Goal: Task Accomplishment & Management: Complete application form

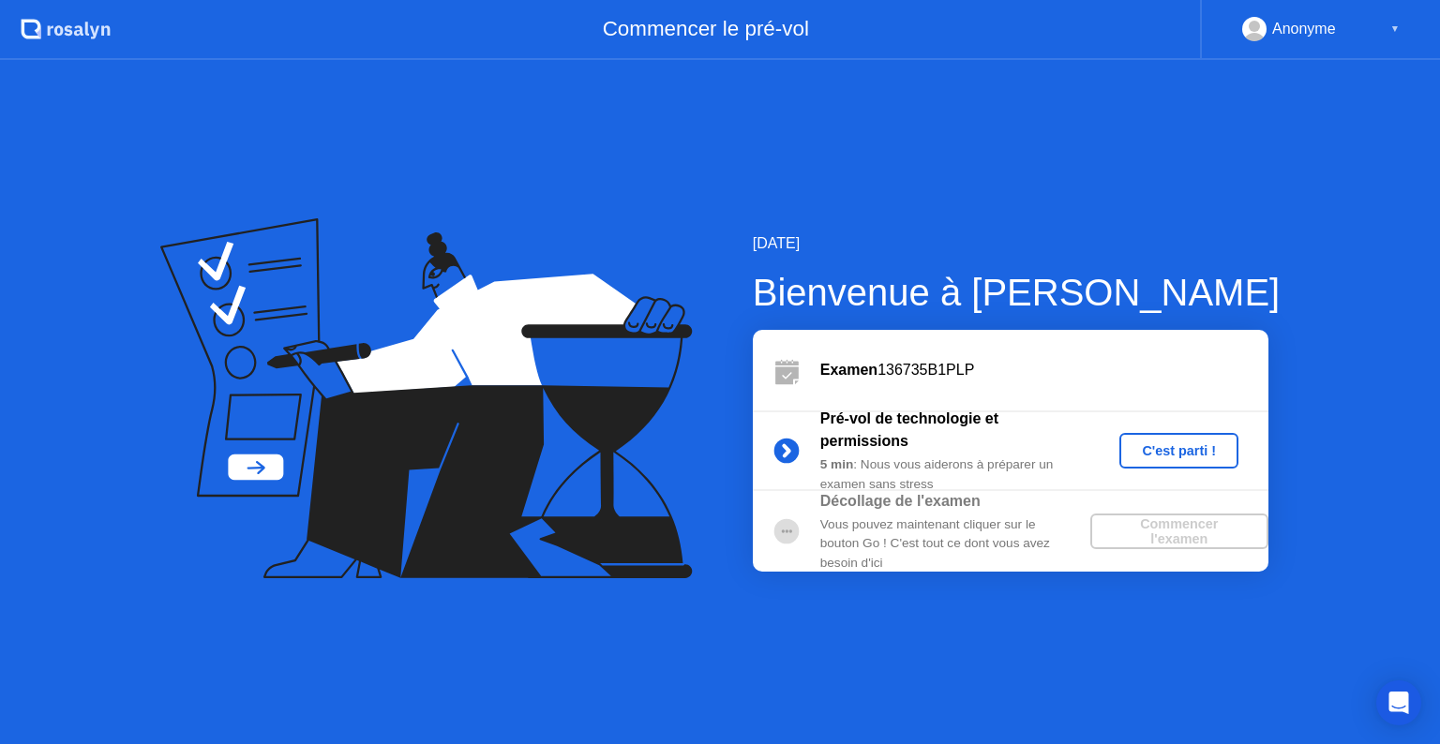
click at [1146, 458] on div "C'est parti !" at bounding box center [1179, 450] width 104 height 15
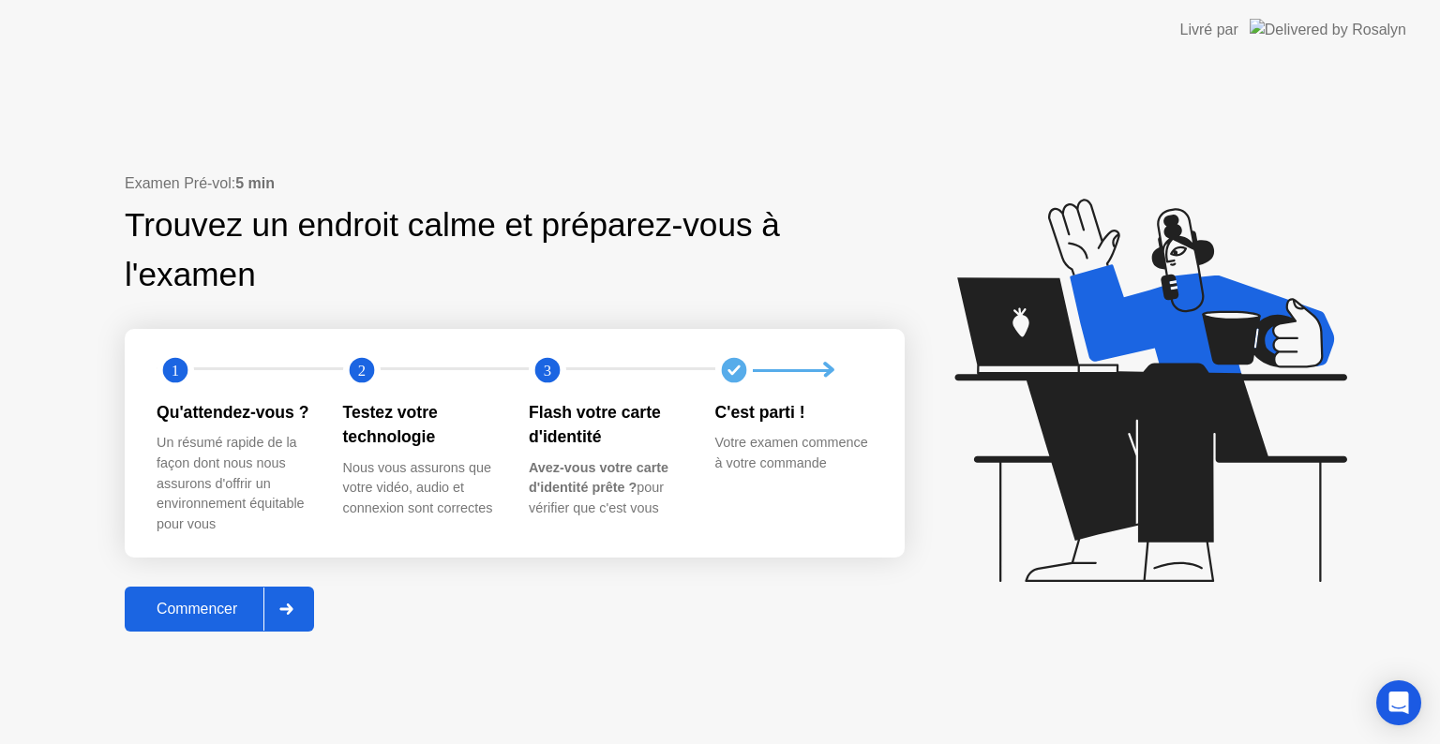
click at [234, 604] on div "Commencer" at bounding box center [196, 609] width 133 height 17
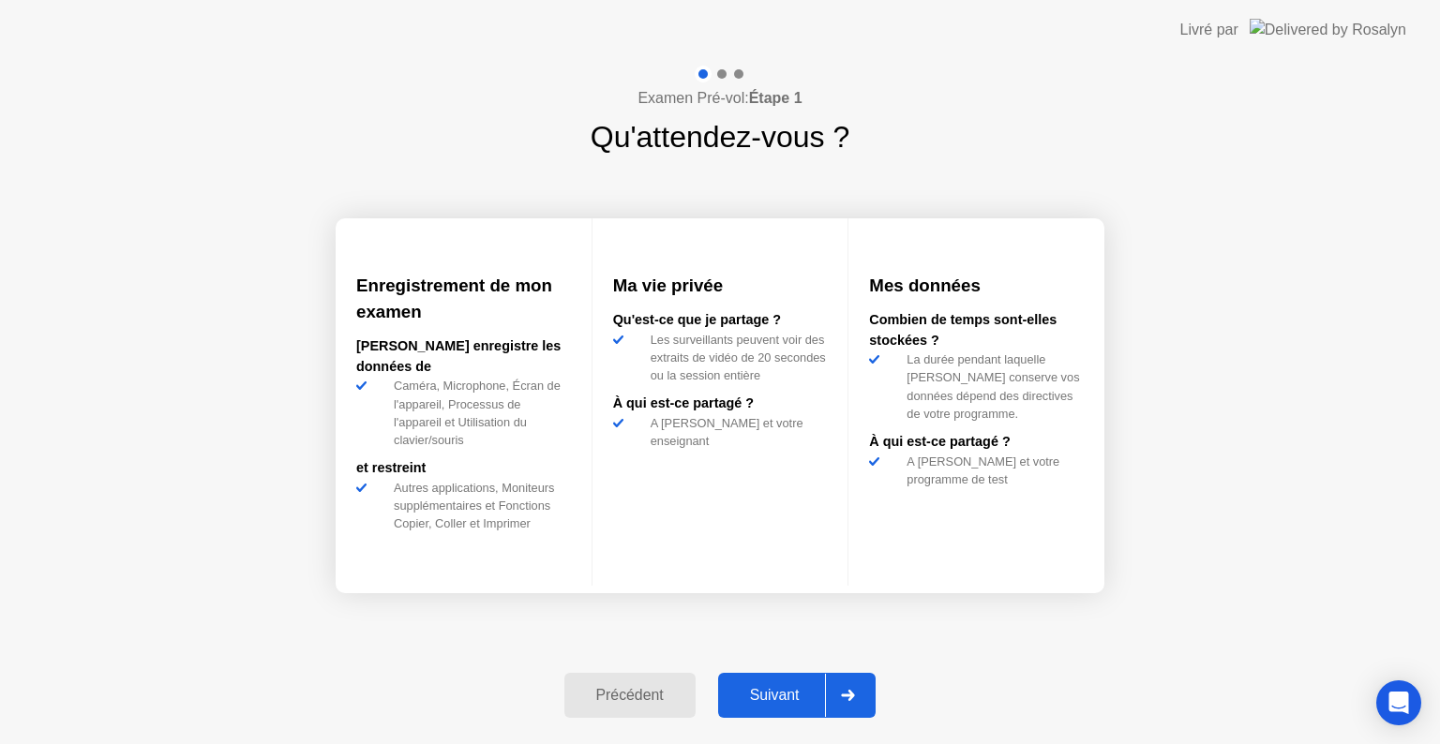
click at [802, 693] on div "Suivant" at bounding box center [775, 695] width 102 height 17
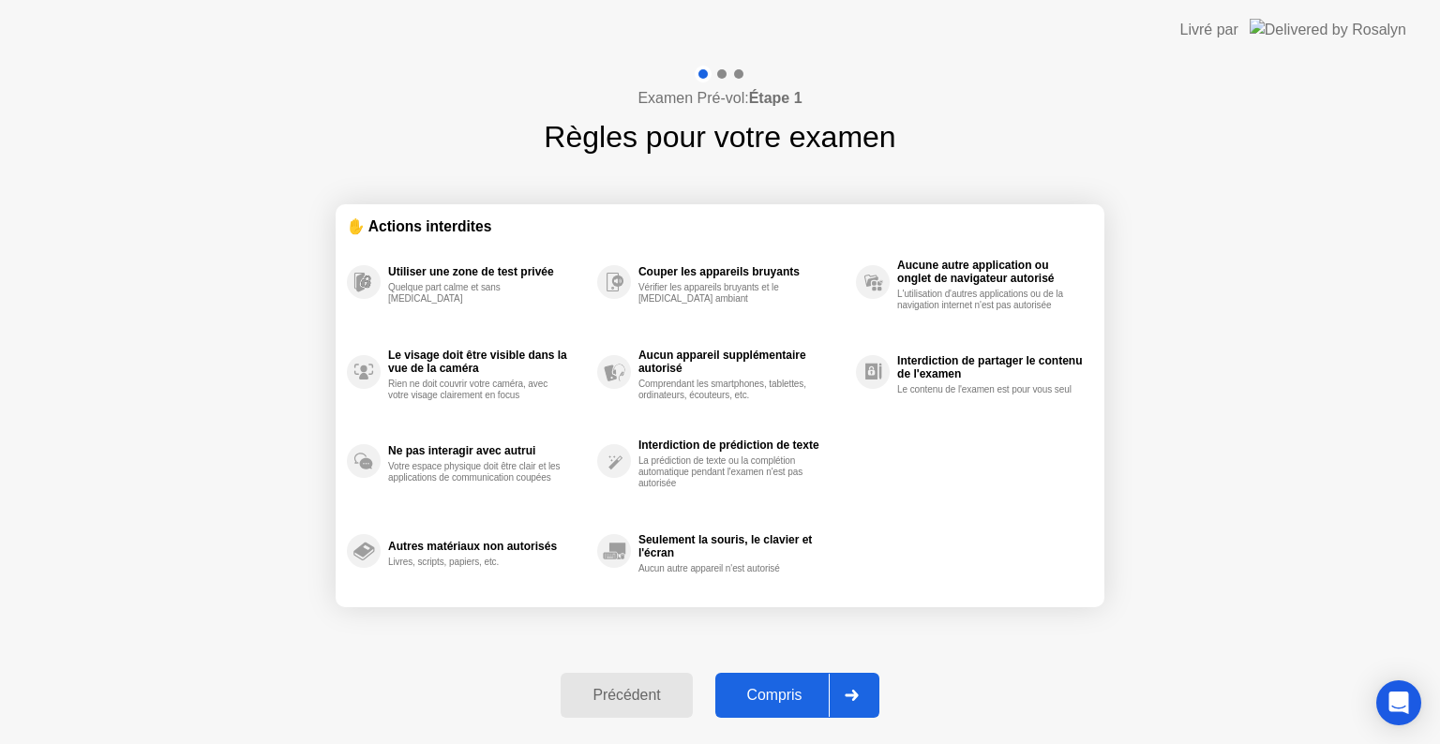
click at [802, 693] on div "Compris" at bounding box center [775, 695] width 108 height 17
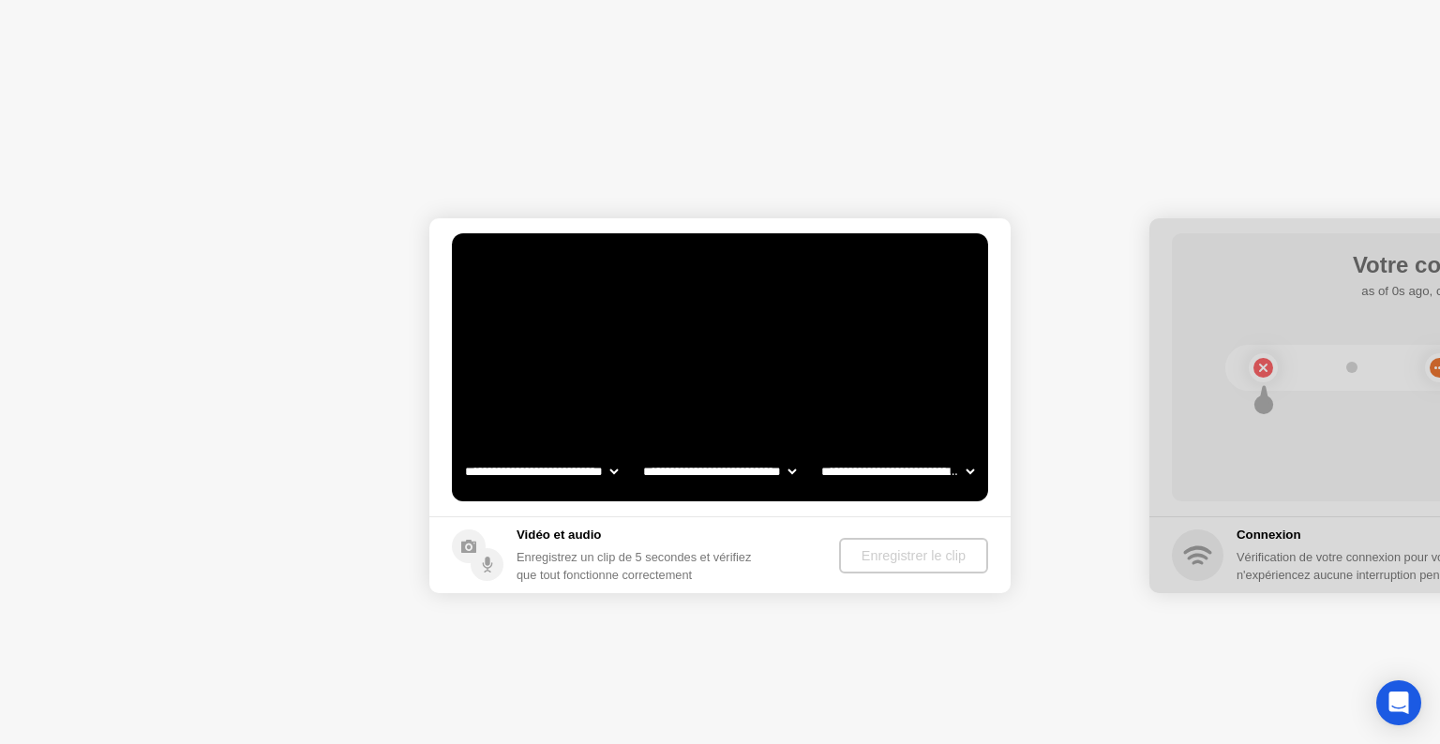
select select "**********"
select select "*******"
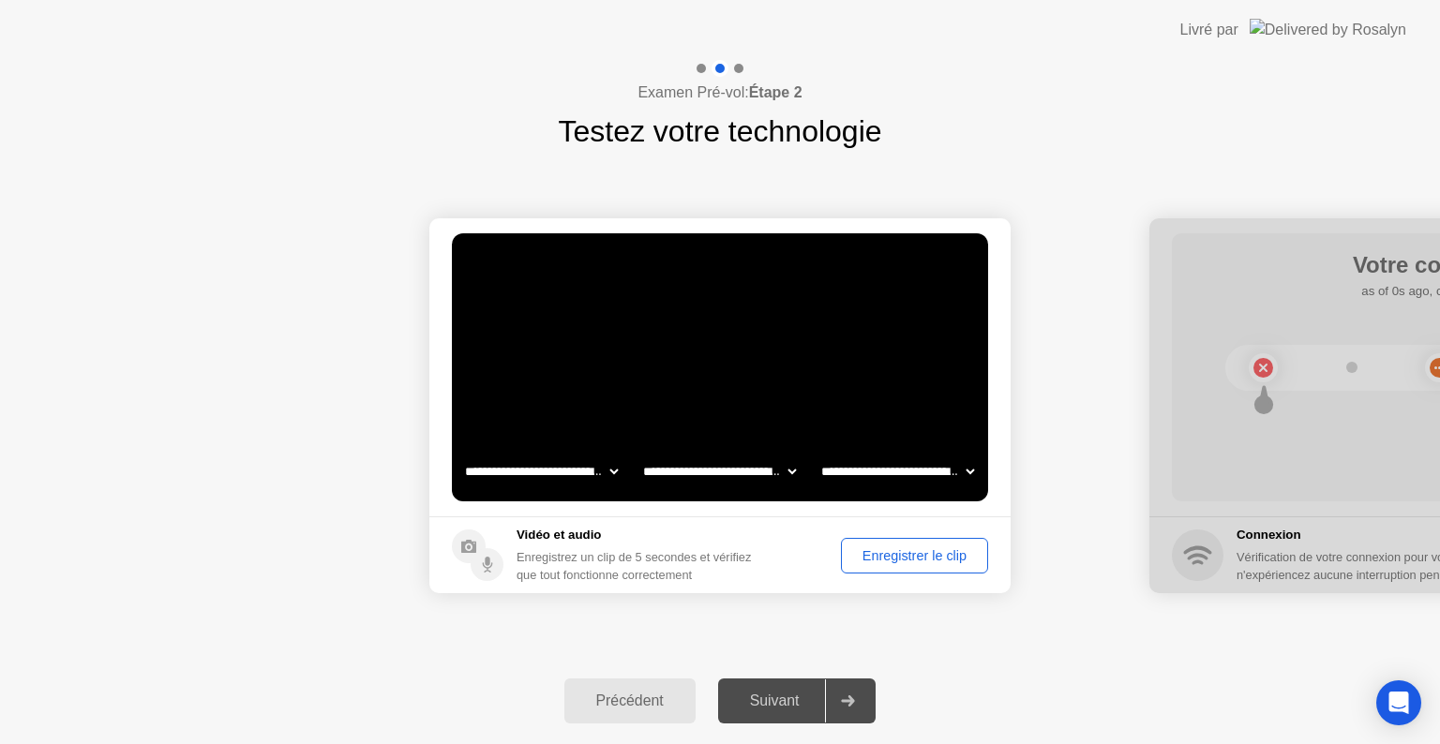
click at [898, 551] on div "Enregistrer le clip" at bounding box center [914, 555] width 134 height 15
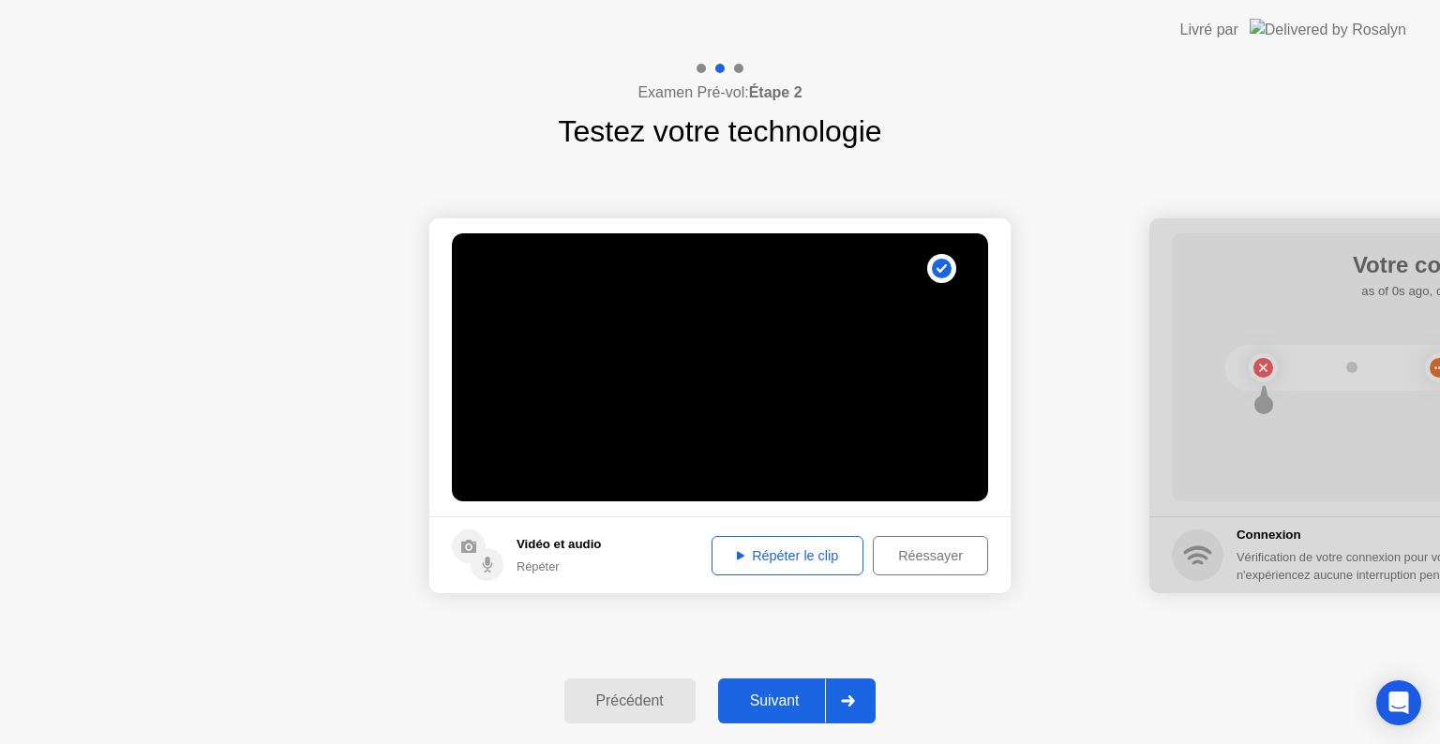
click at [898, 551] on div "Réessayer" at bounding box center [930, 555] width 102 height 15
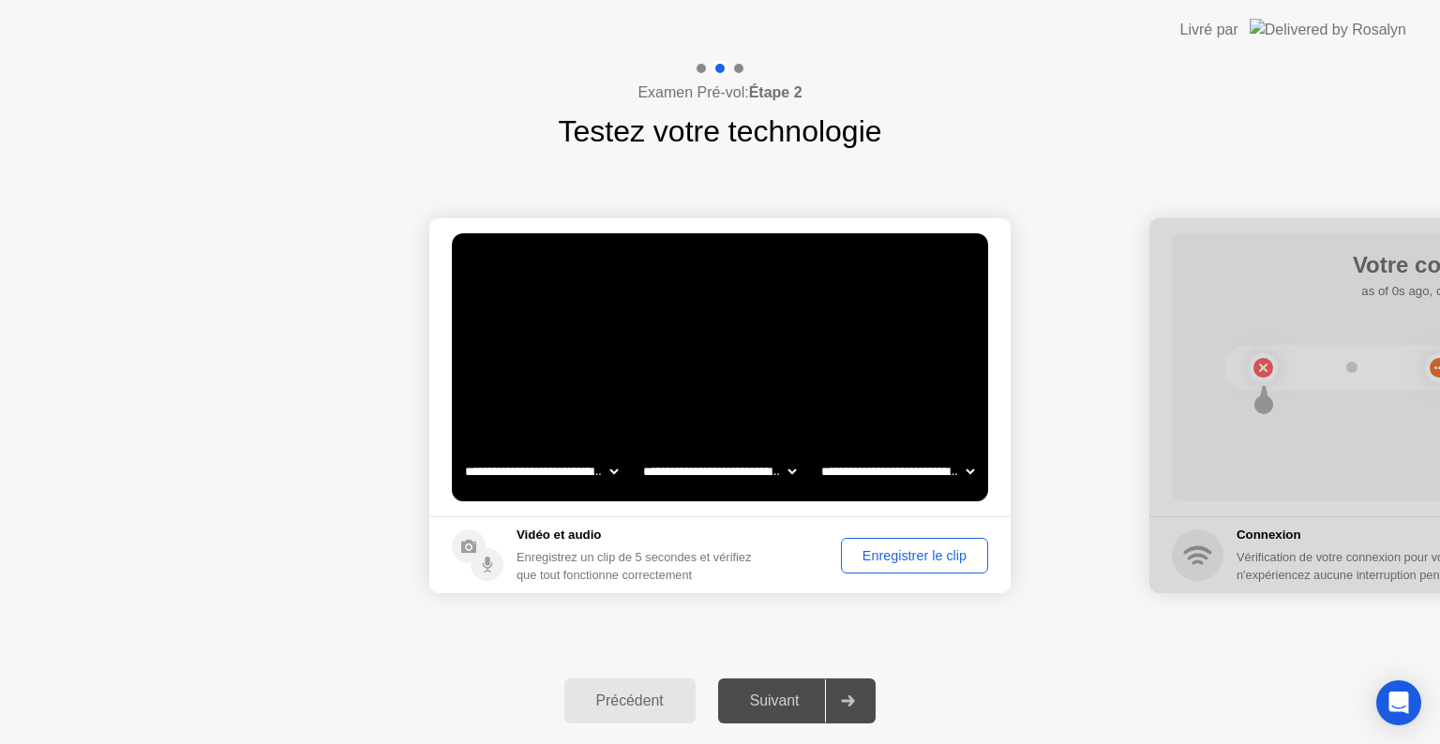
click at [970, 475] on select "**********" at bounding box center [897, 471] width 160 height 37
click at [928, 555] on div "Enregistrer le clip" at bounding box center [914, 555] width 134 height 15
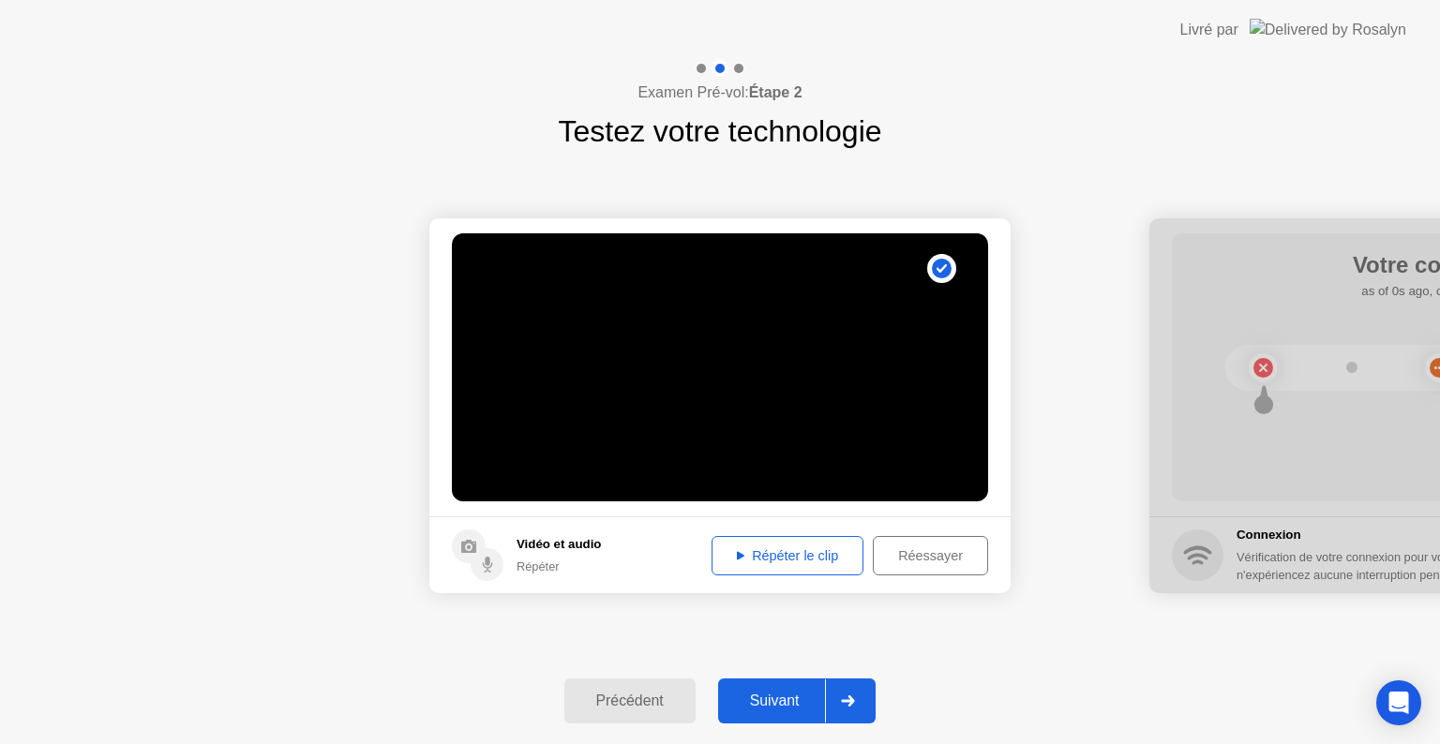
click at [813, 558] on div "Répéter le clip" at bounding box center [787, 555] width 139 height 15
click at [797, 697] on div "Suivant" at bounding box center [775, 701] width 102 height 17
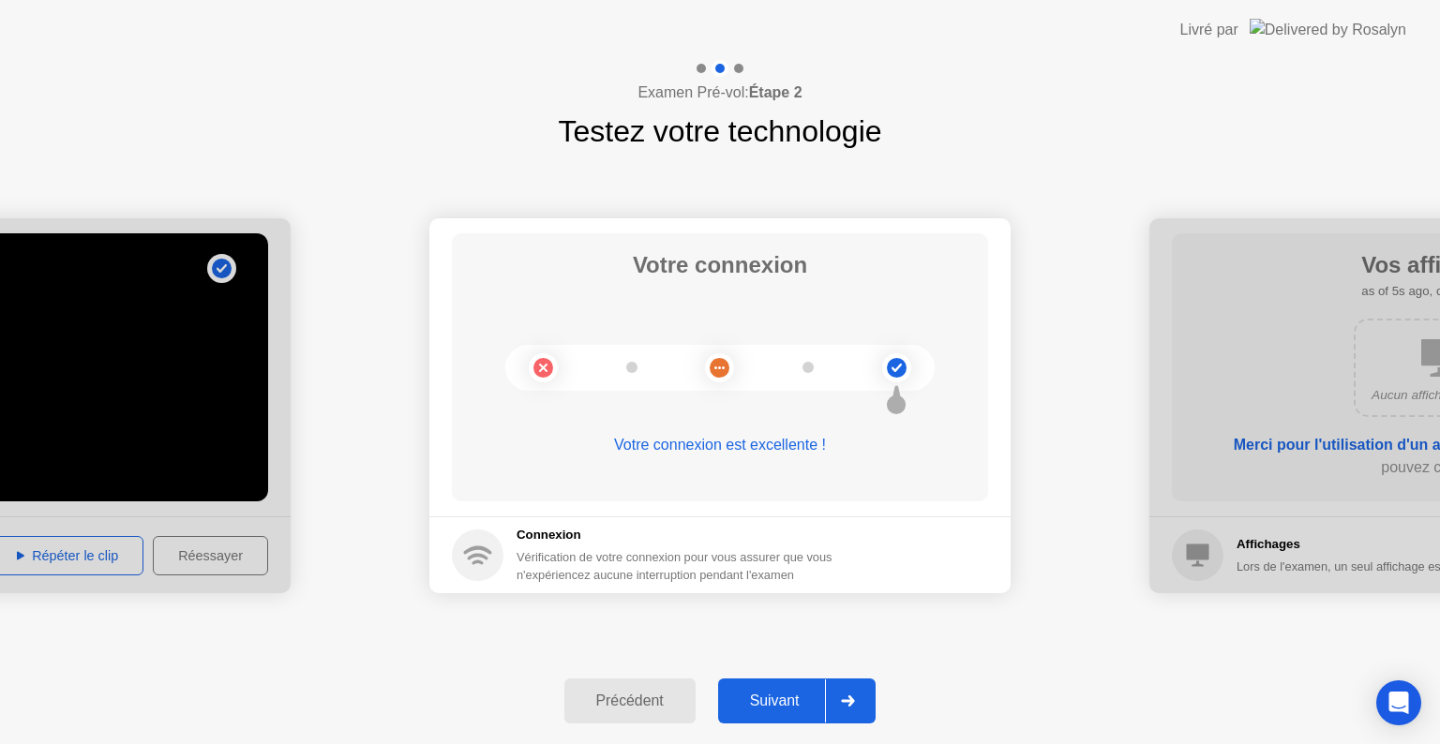
click at [797, 697] on div "Suivant" at bounding box center [775, 701] width 102 height 17
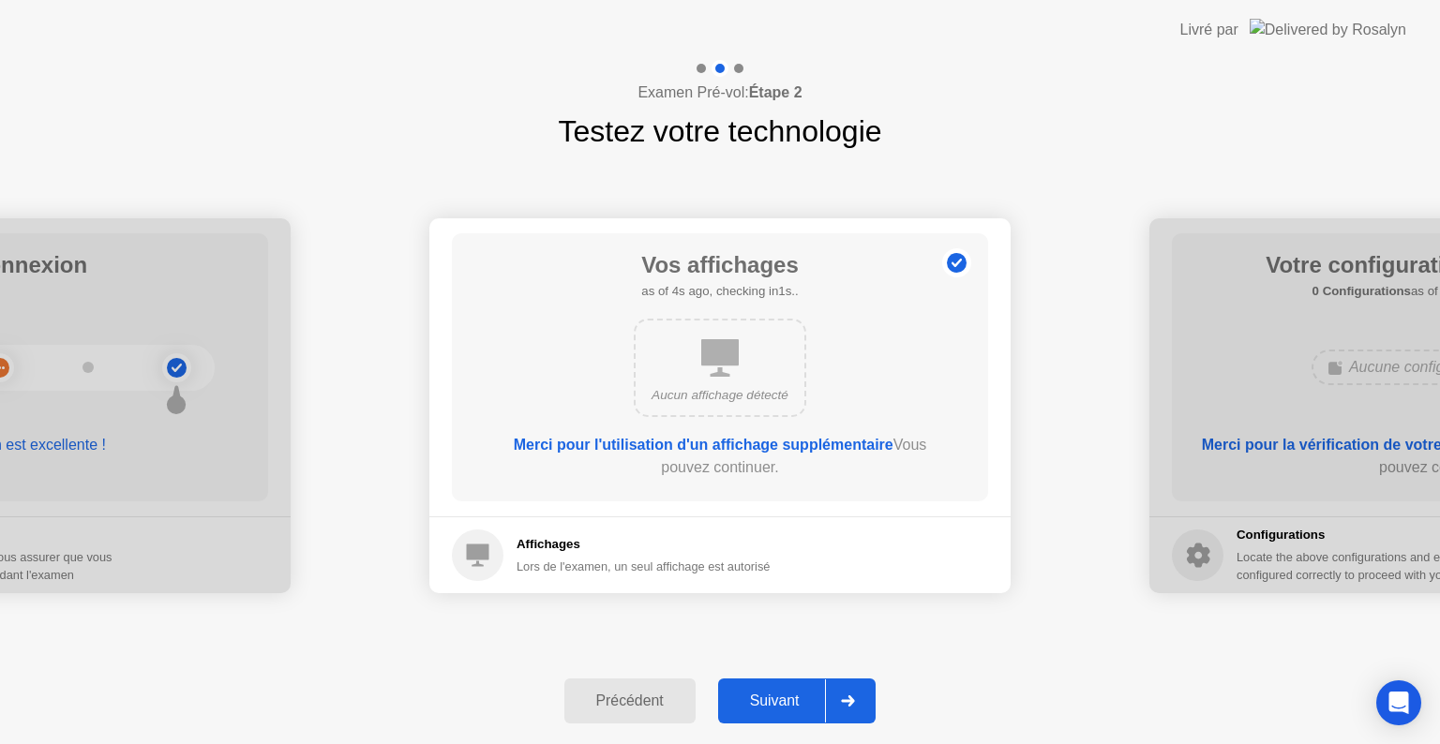
click at [797, 697] on div "Suivant" at bounding box center [775, 701] width 102 height 17
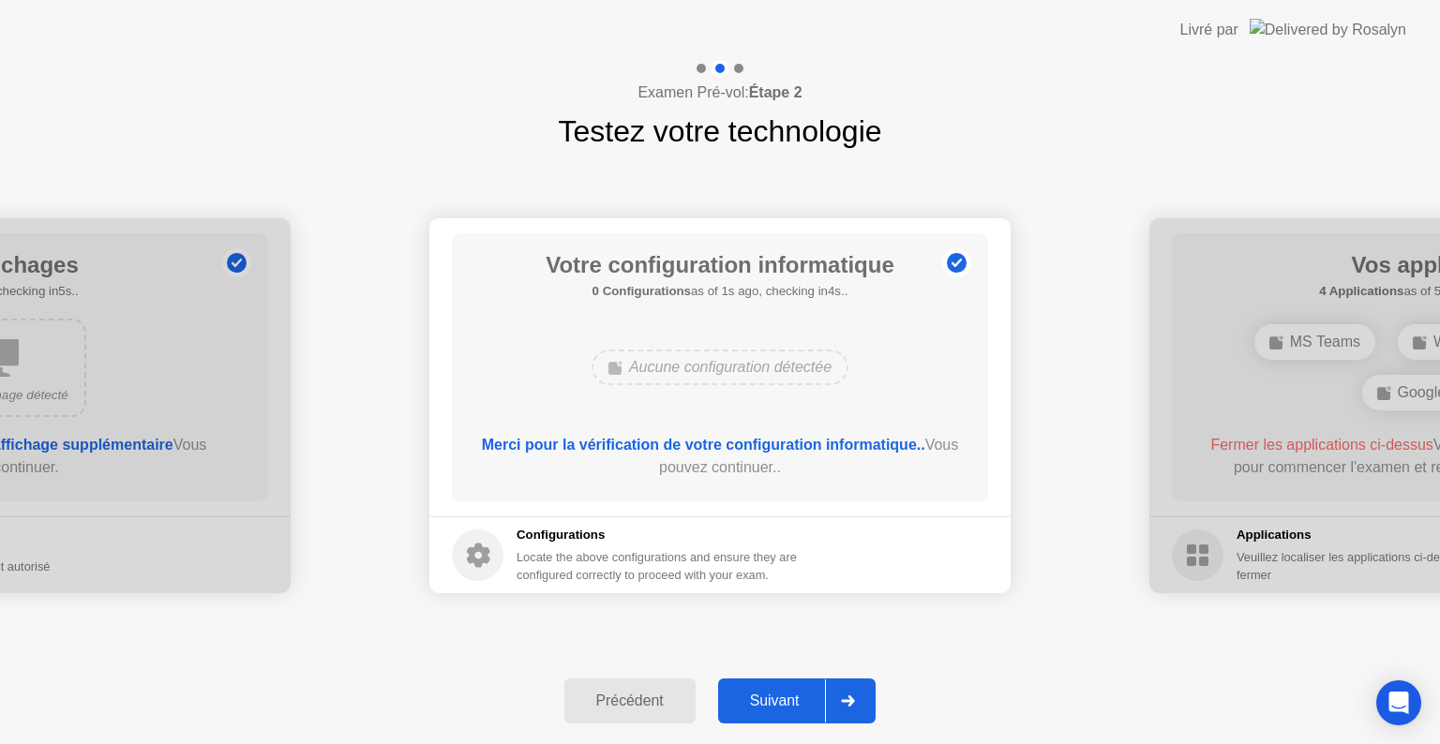
click at [797, 697] on div "Suivant" at bounding box center [775, 701] width 102 height 17
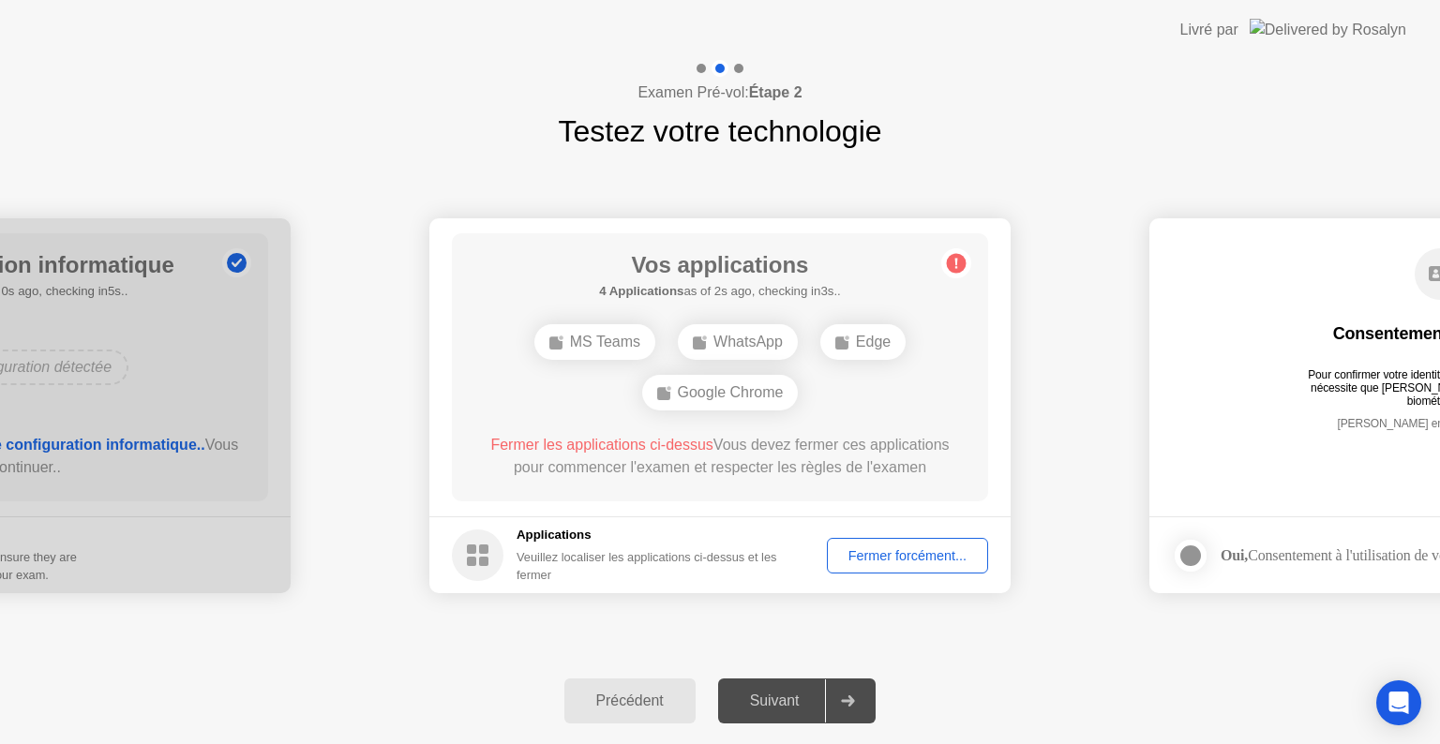
click at [884, 554] on div "Fermer forcément..." at bounding box center [907, 555] width 148 height 15
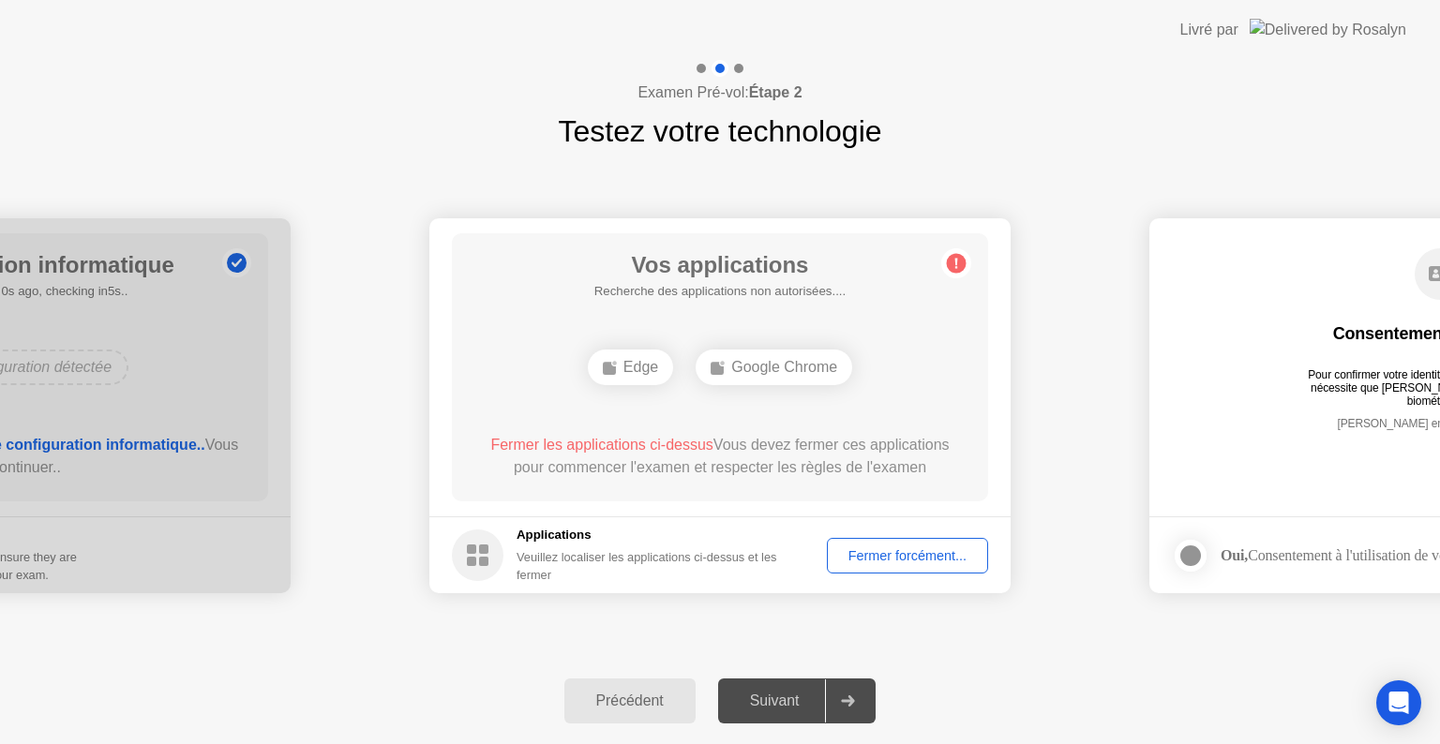
click at [872, 552] on div "Fermer forcément..." at bounding box center [907, 555] width 148 height 15
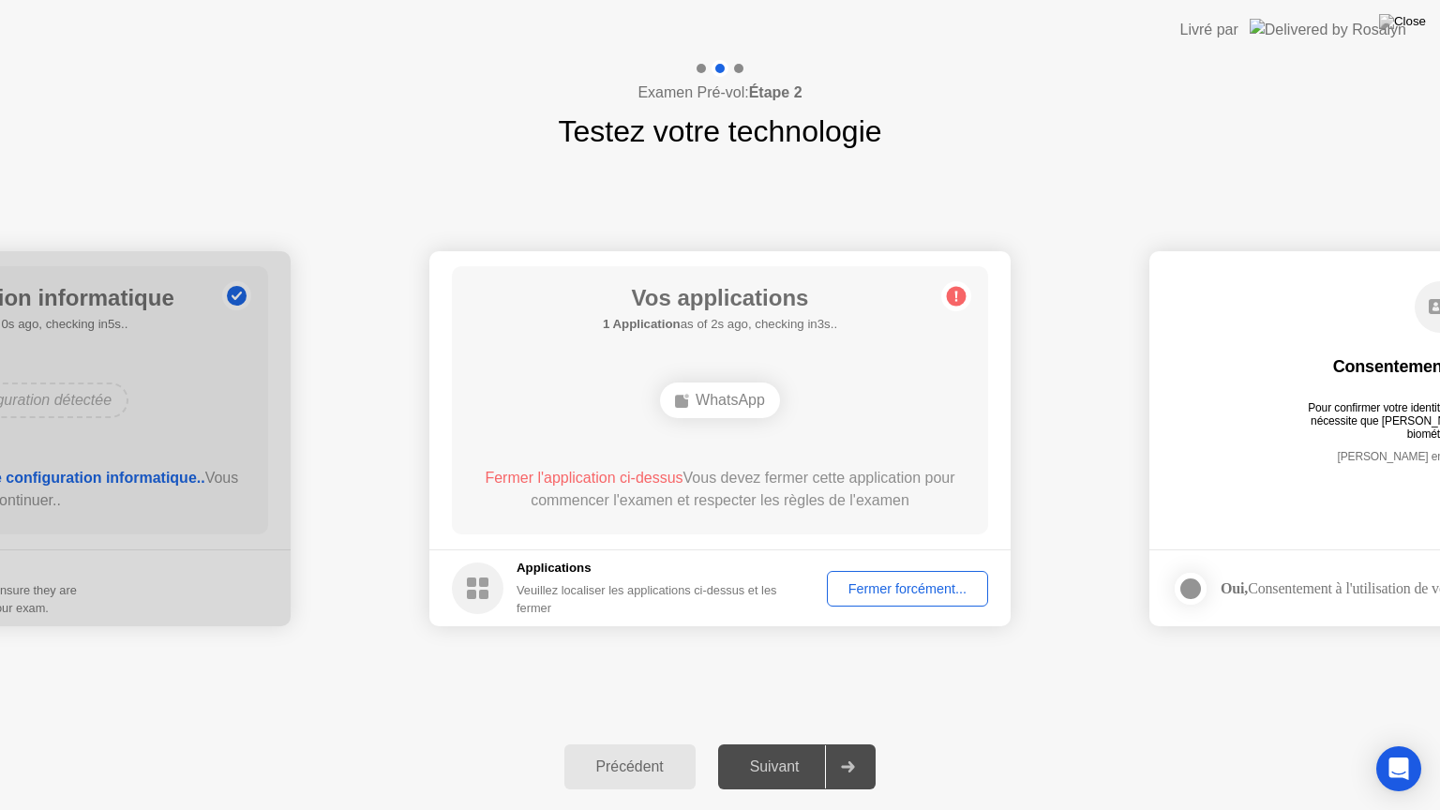
click at [811, 743] on div "Suivant" at bounding box center [775, 766] width 102 height 17
click at [897, 581] on div "Fermer forcément..." at bounding box center [907, 588] width 148 height 15
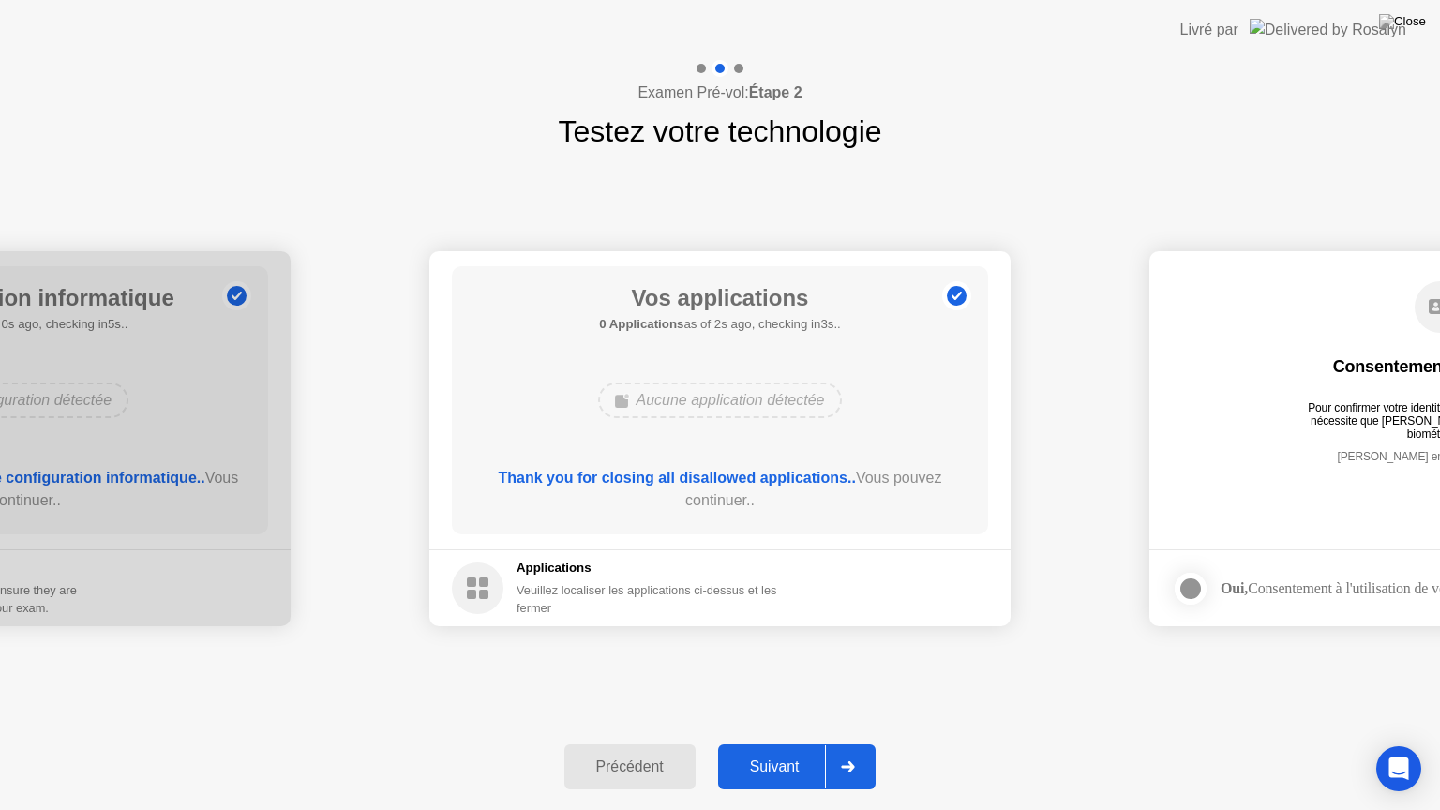
click at [796, 743] on div "Suivant" at bounding box center [775, 766] width 102 height 17
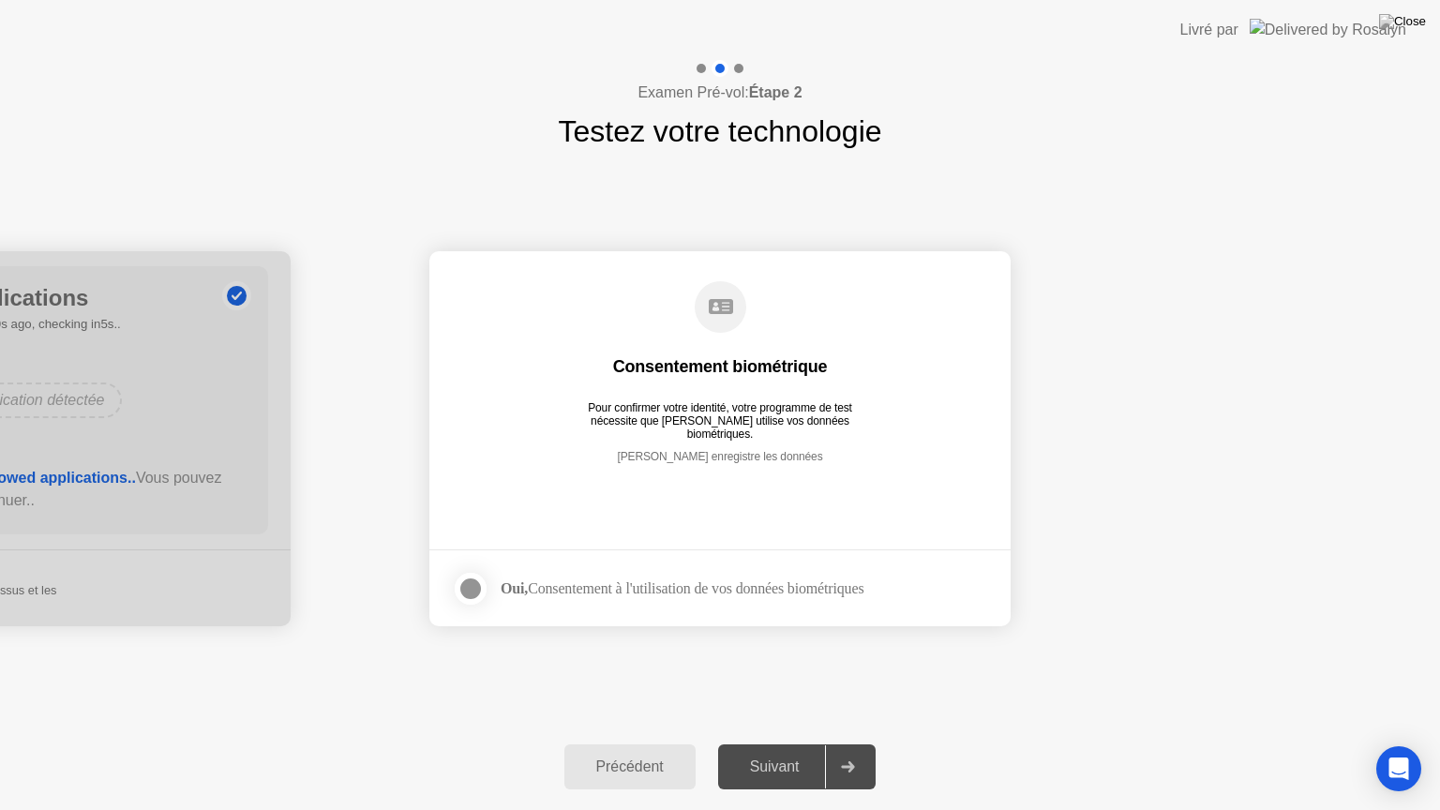
click at [463, 589] on div at bounding box center [470, 588] width 22 height 22
click at [765, 743] on div "Suivant" at bounding box center [775, 766] width 102 height 17
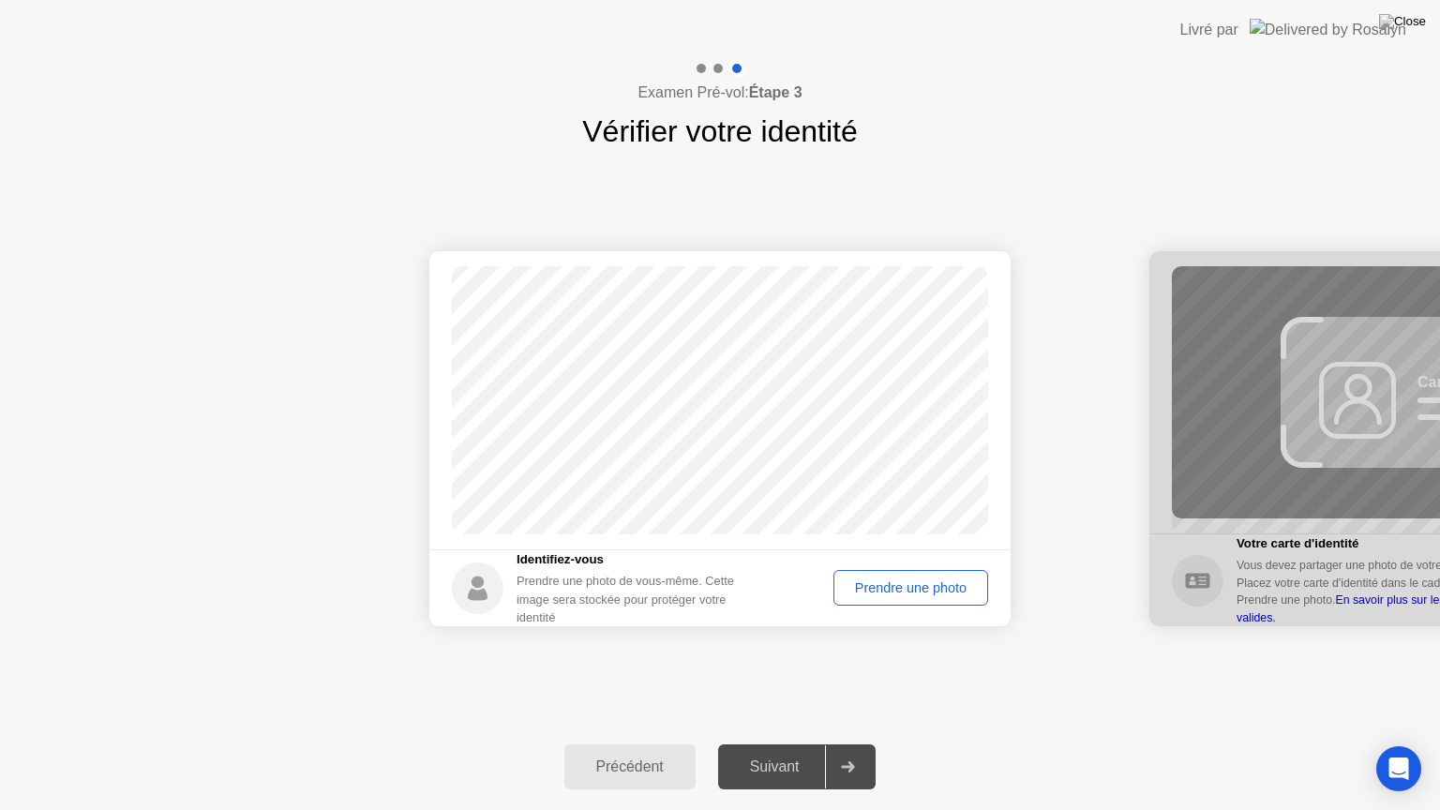
click at [904, 583] on div "Prendre une photo" at bounding box center [911, 587] width 142 height 15
click at [817, 743] on div "Suivant" at bounding box center [775, 766] width 102 height 17
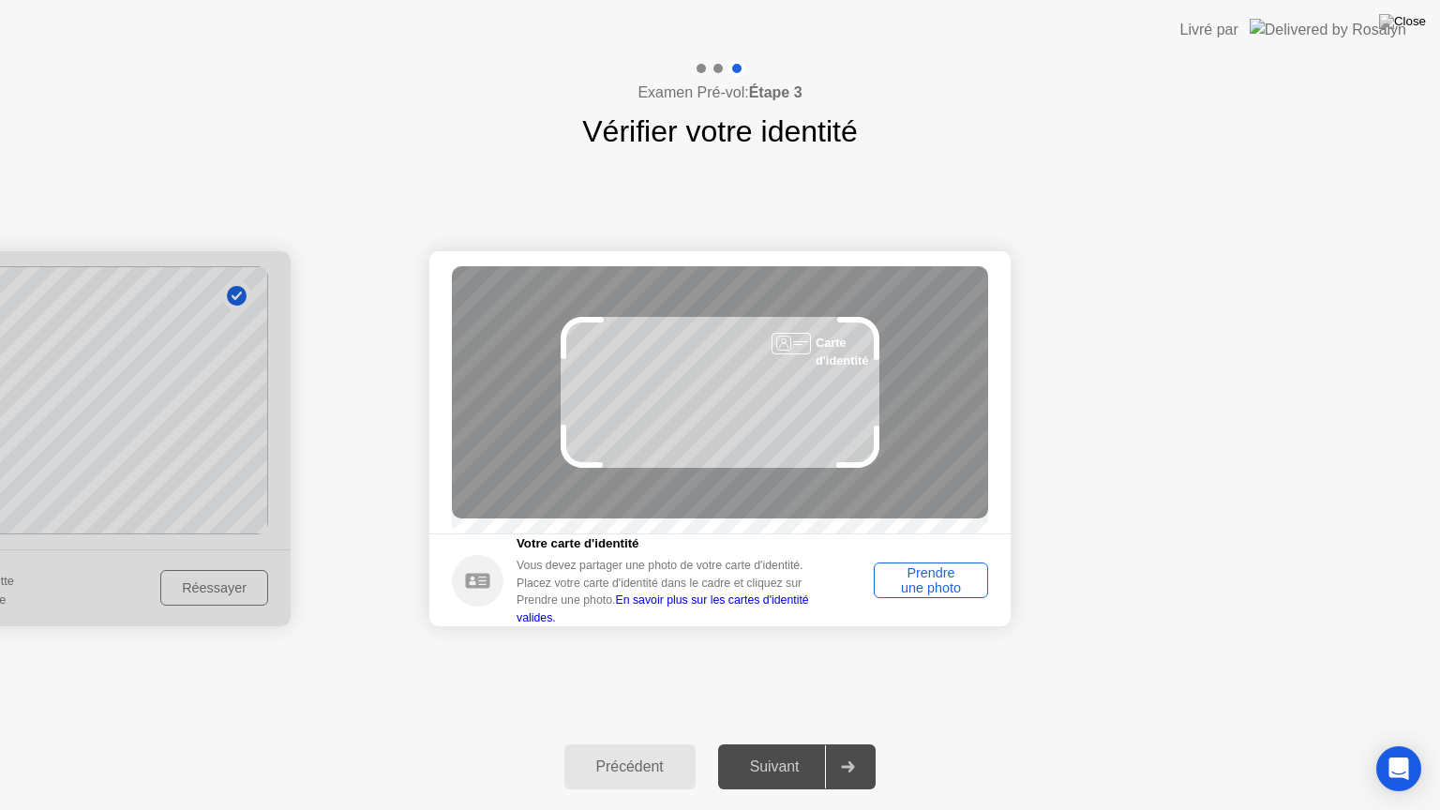
click at [938, 574] on div "Prendre une photo" at bounding box center [930, 580] width 101 height 30
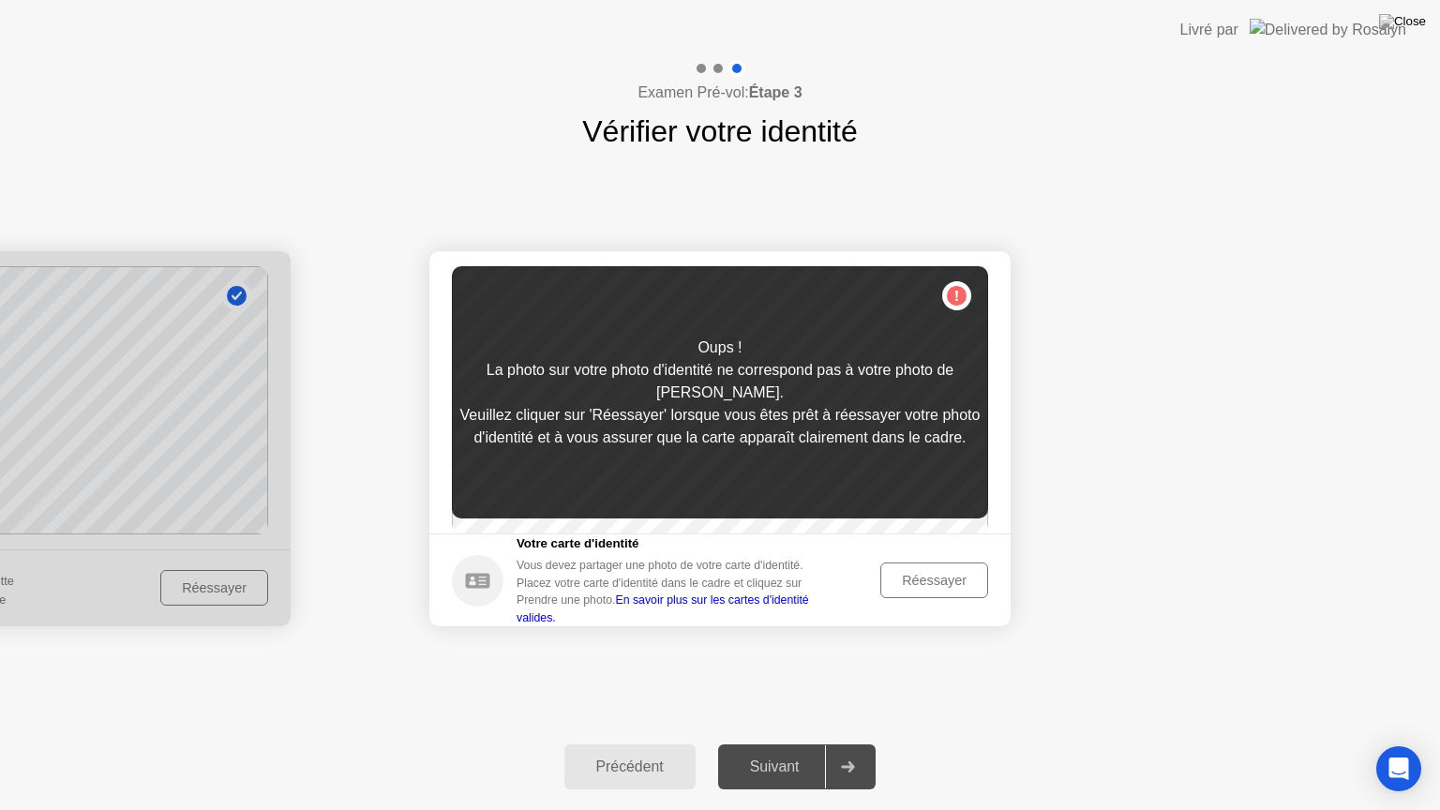
click at [938, 574] on button "Réessayer" at bounding box center [934, 580] width 108 height 36
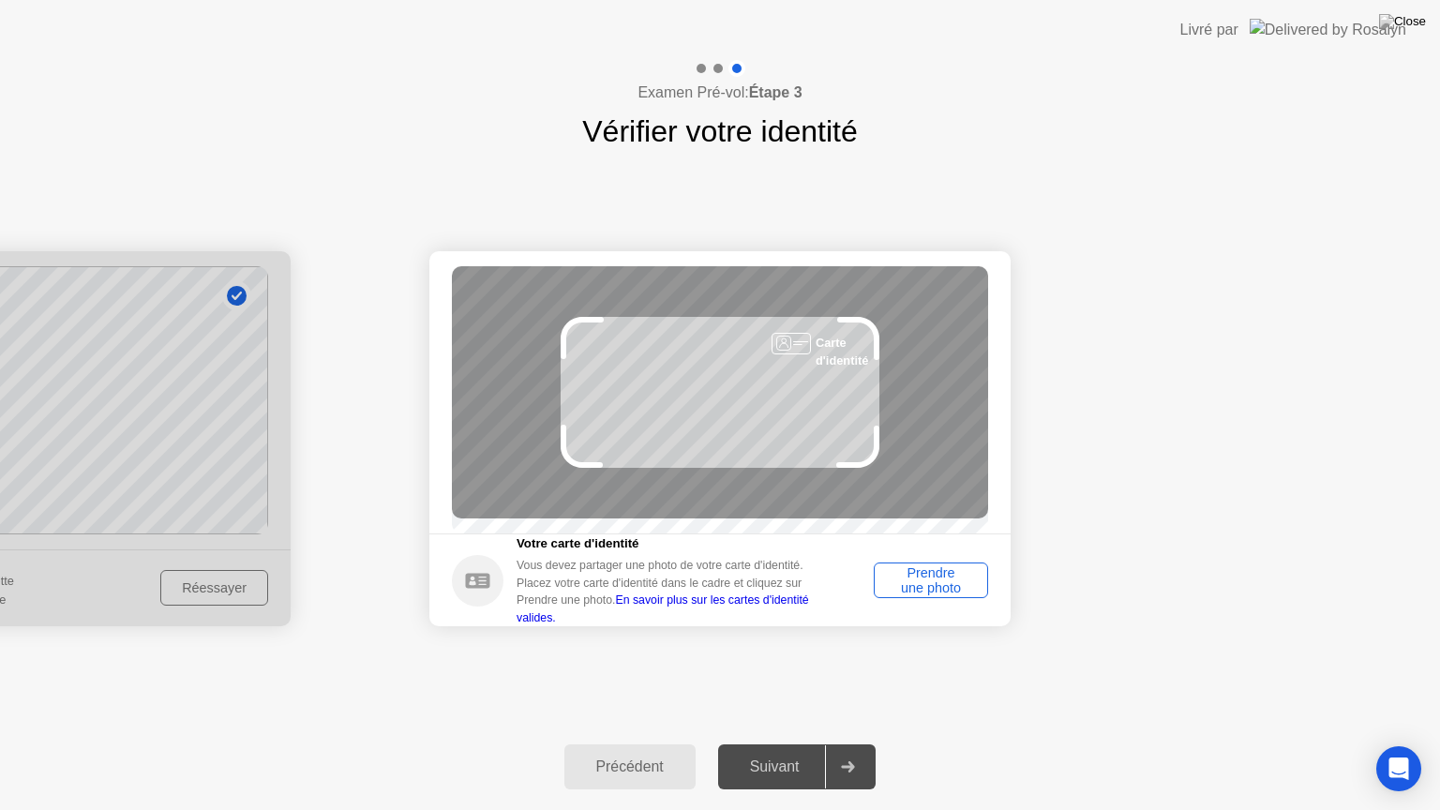
click at [938, 574] on div "Prendre une photo" at bounding box center [930, 580] width 101 height 30
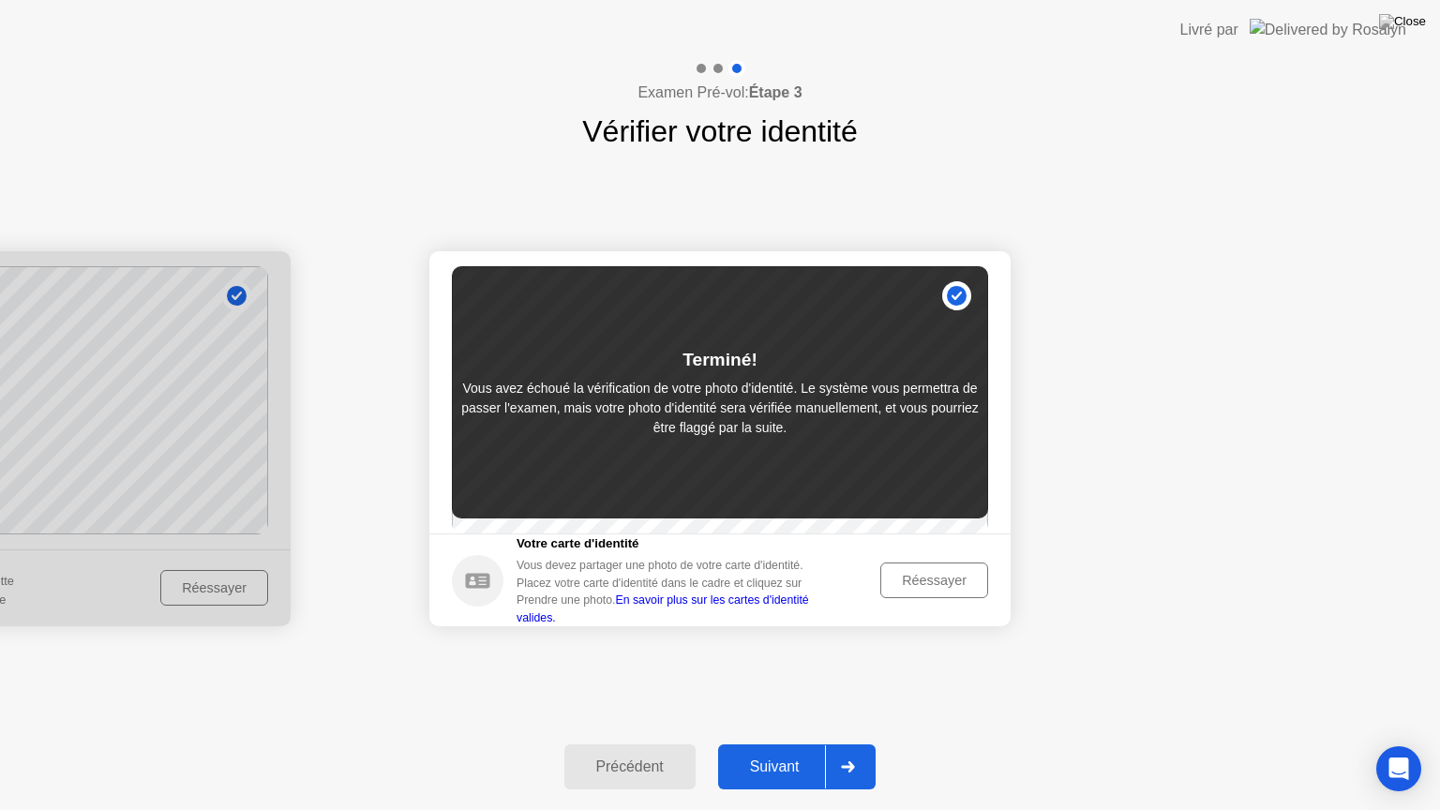
click at [938, 574] on button "Réessayer" at bounding box center [934, 580] width 108 height 36
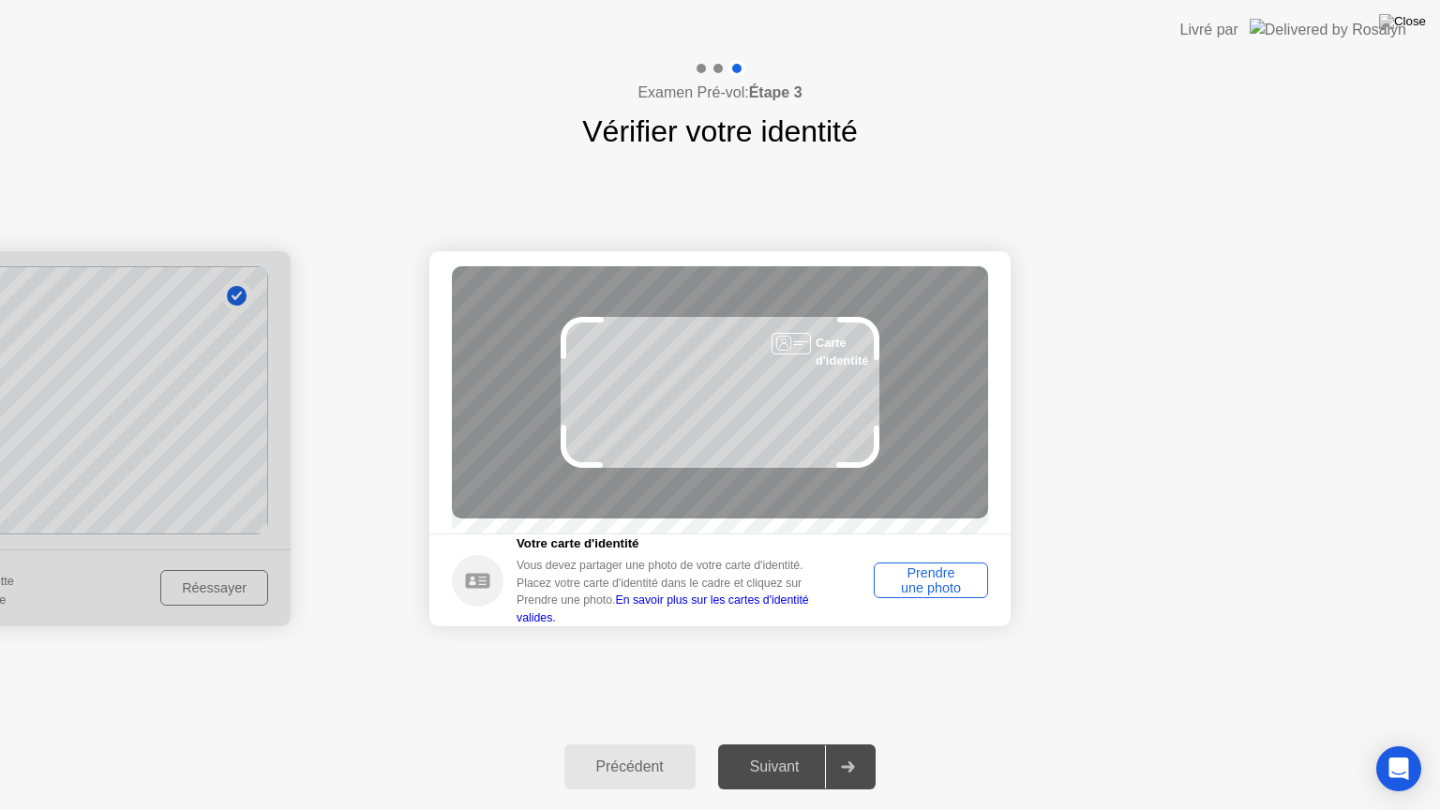
click at [938, 574] on div "Prendre une photo" at bounding box center [930, 580] width 101 height 30
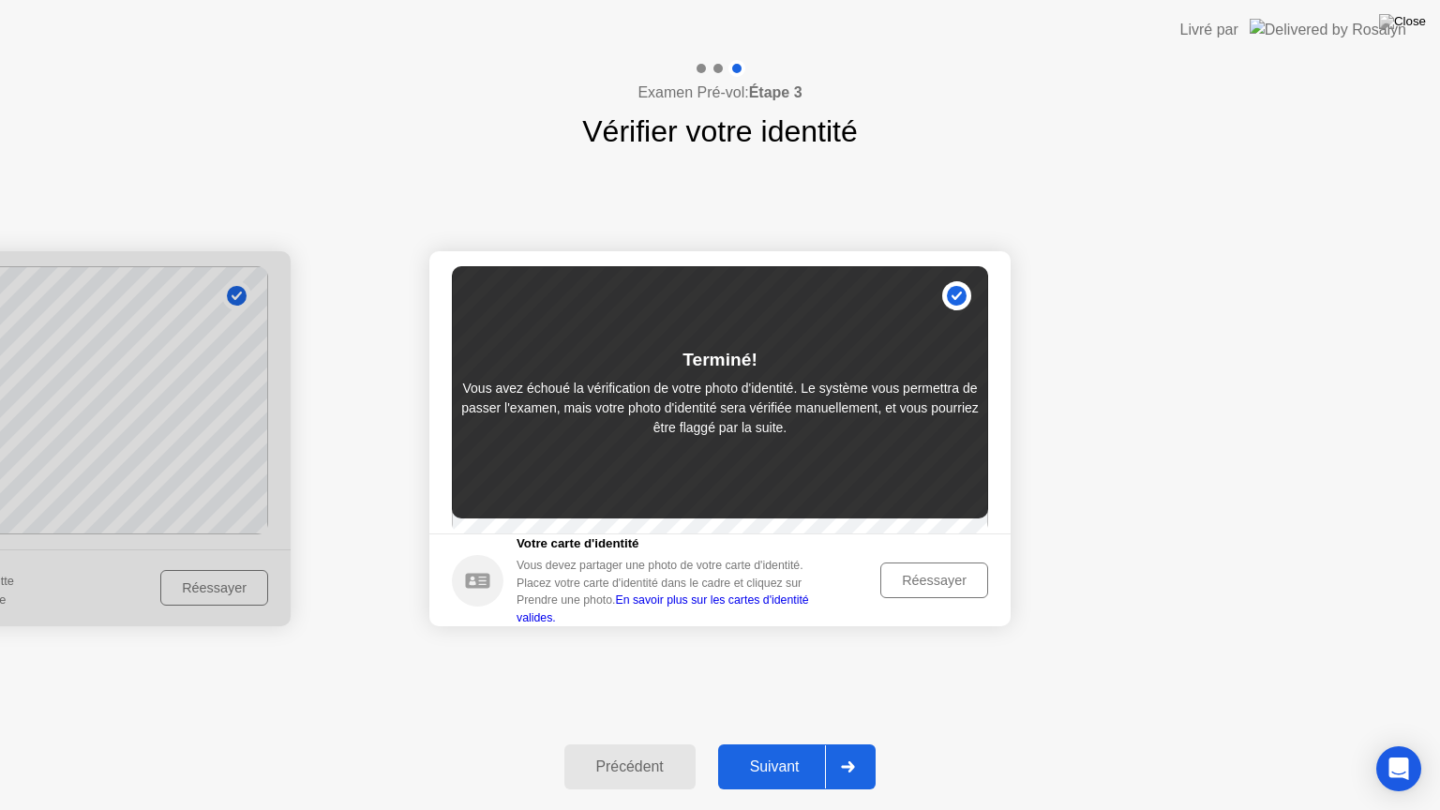
click at [938, 574] on button "Réessayer" at bounding box center [934, 580] width 108 height 36
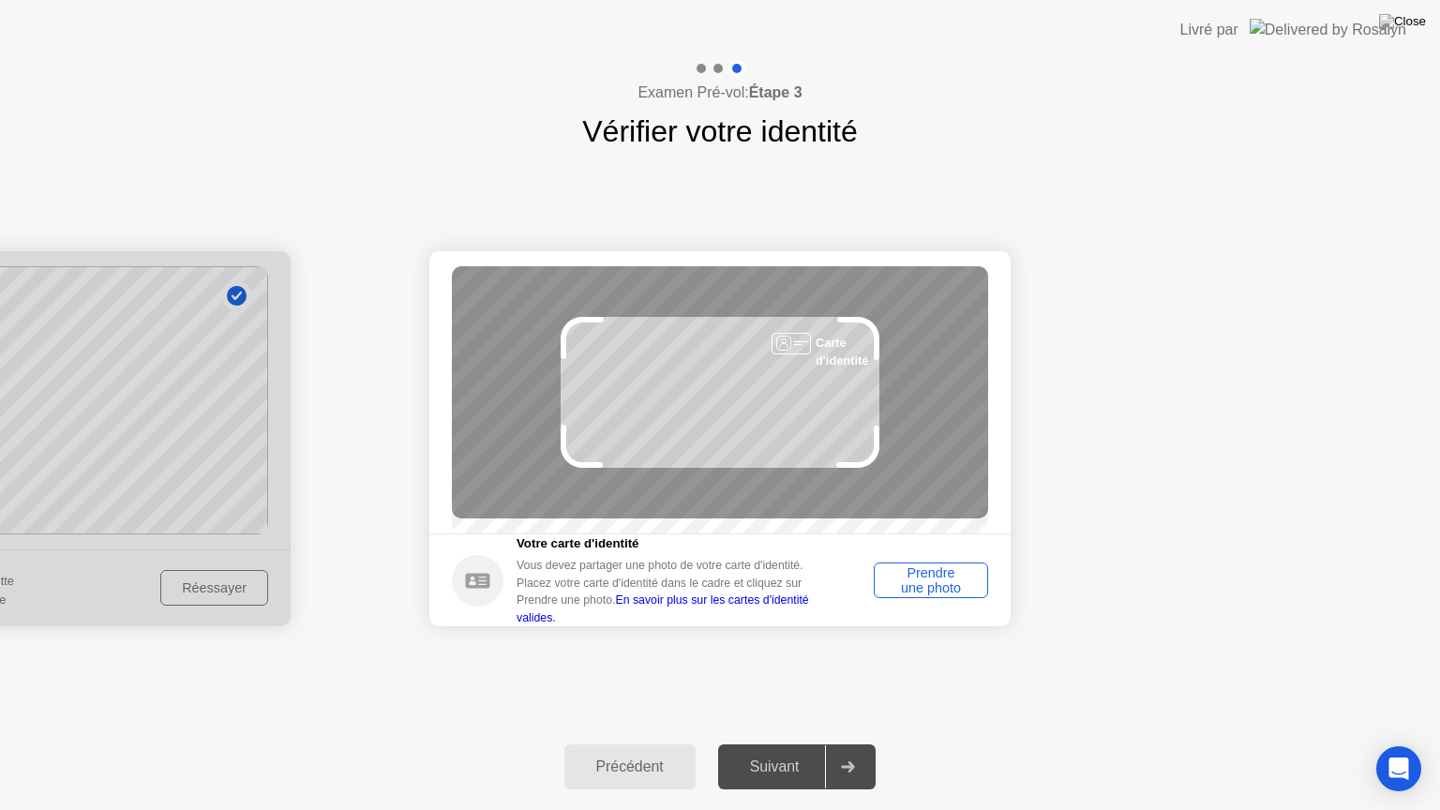
click at [938, 574] on div "Prendre une photo" at bounding box center [930, 580] width 101 height 30
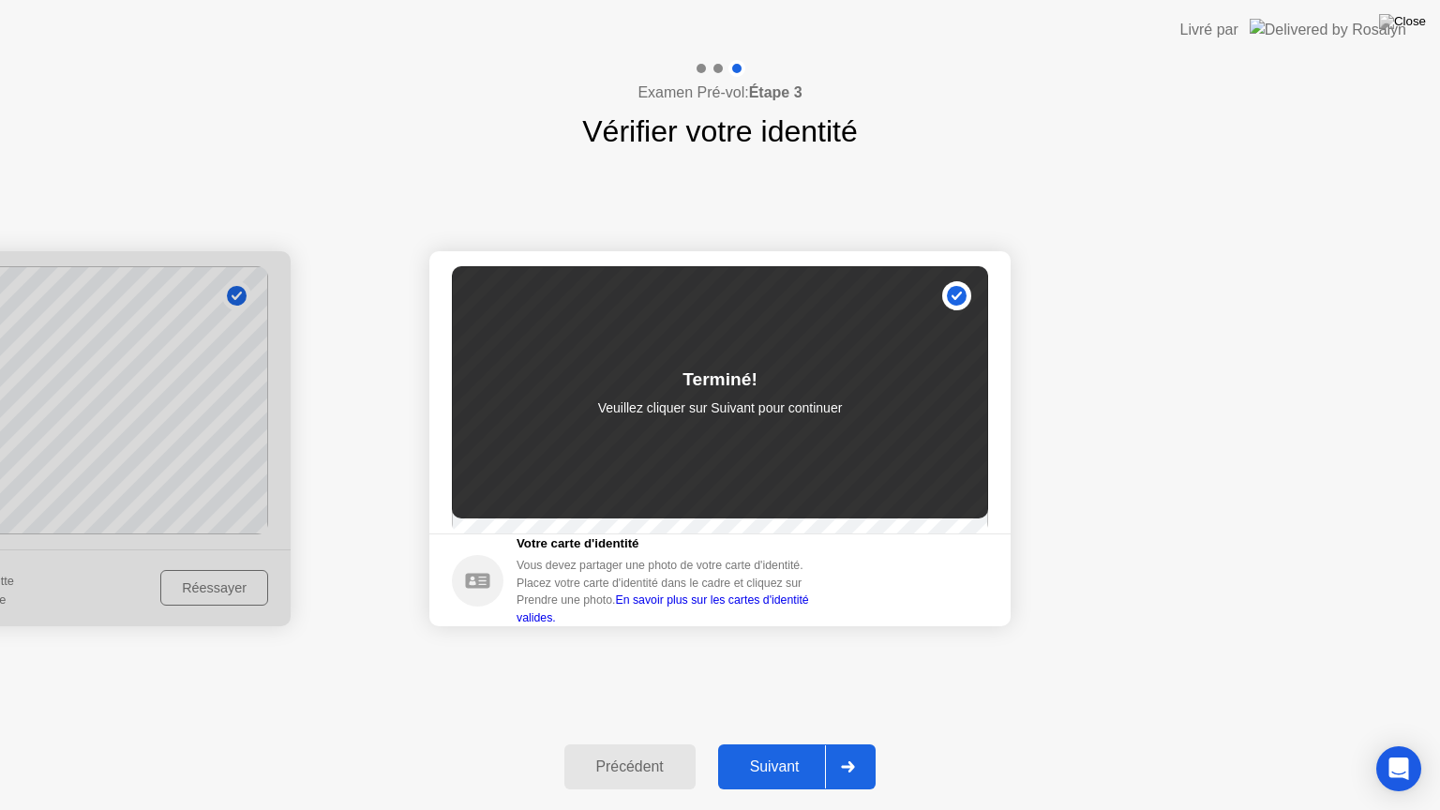
click at [791, 743] on div "Suivant" at bounding box center [775, 766] width 102 height 17
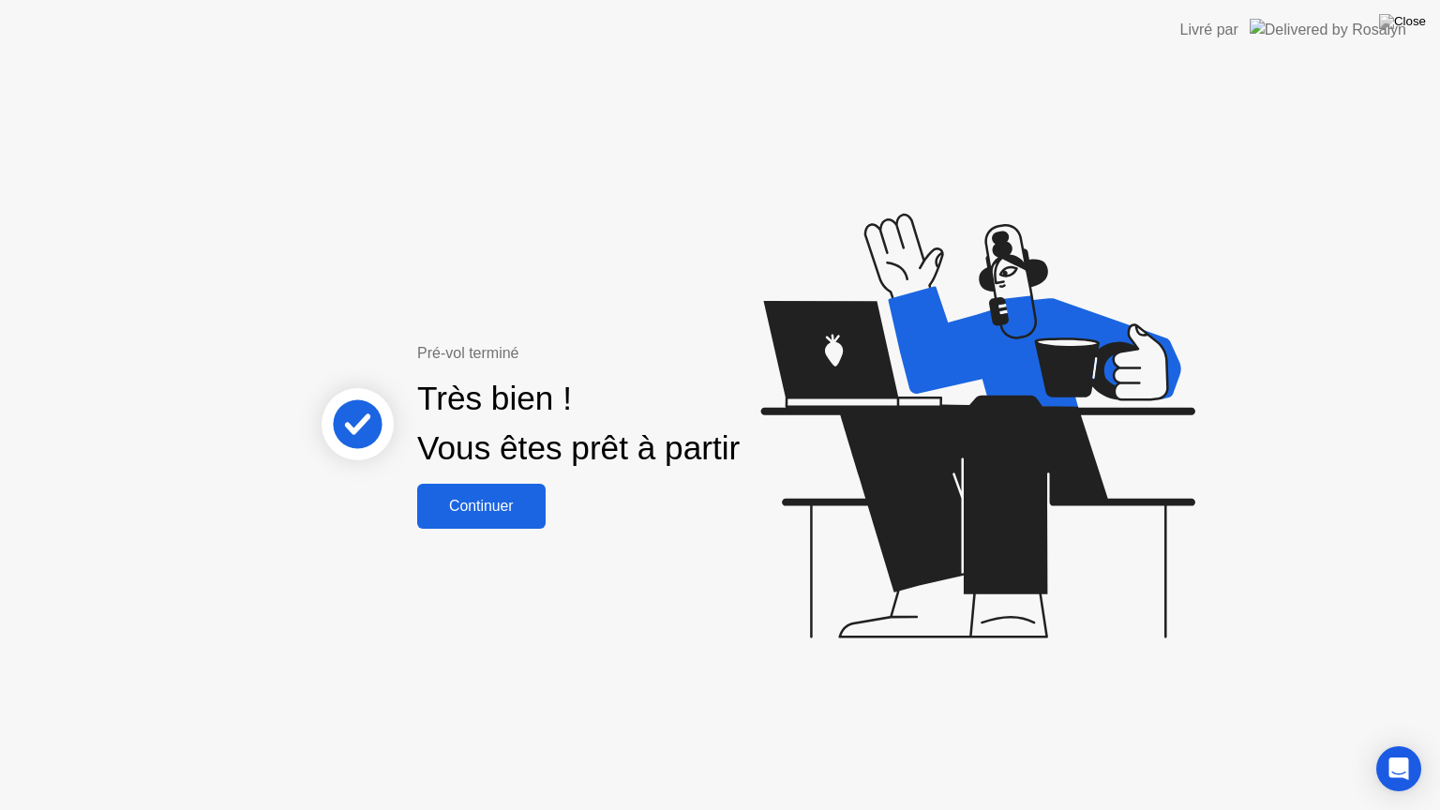
click at [501, 506] on div "Continuer" at bounding box center [481, 506] width 117 height 17
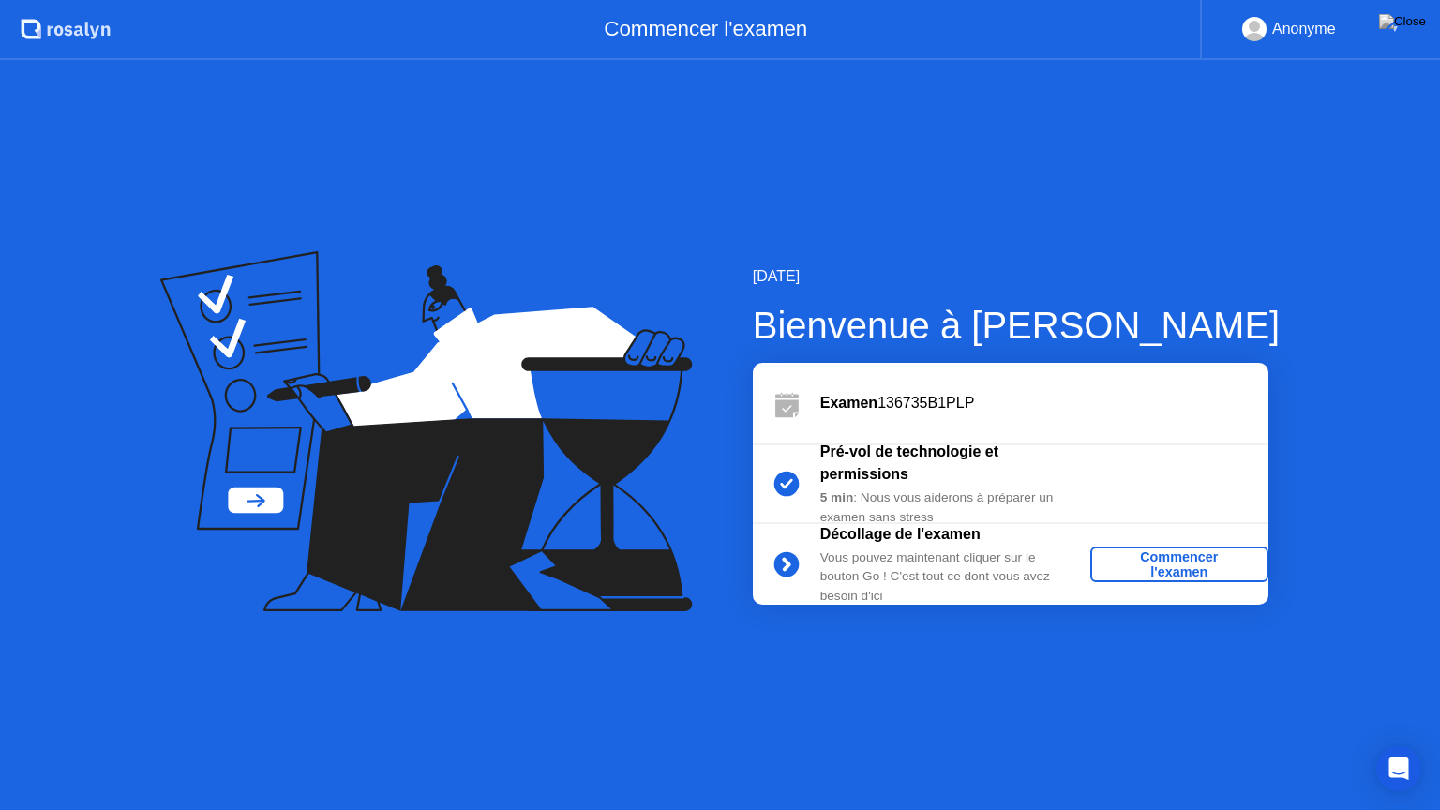
click at [1174, 566] on div "Commencer l'examen" at bounding box center [1179, 564] width 163 height 30
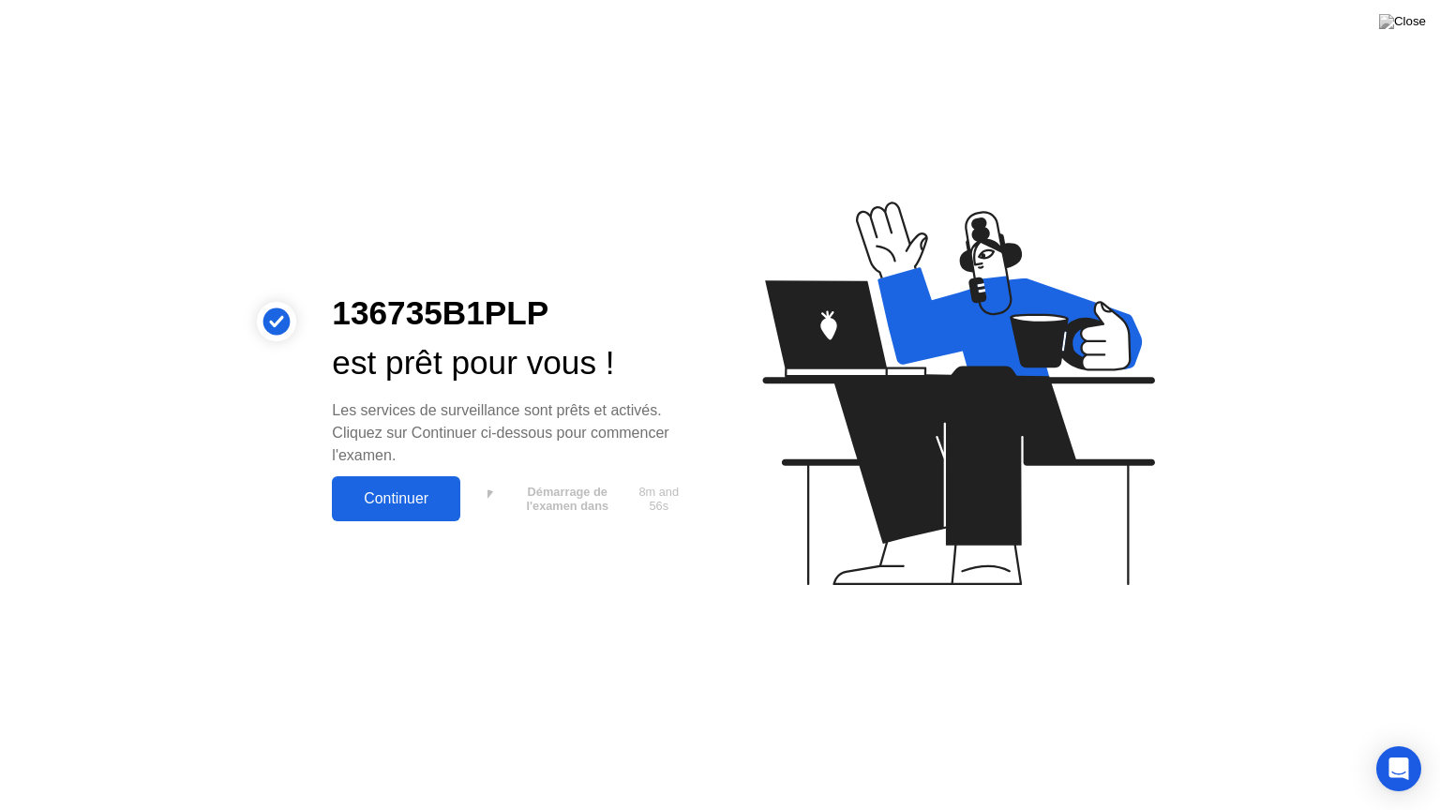
click at [396, 506] on div "Continuer" at bounding box center [395, 498] width 117 height 17
